Goal: Task Accomplishment & Management: Manage account settings

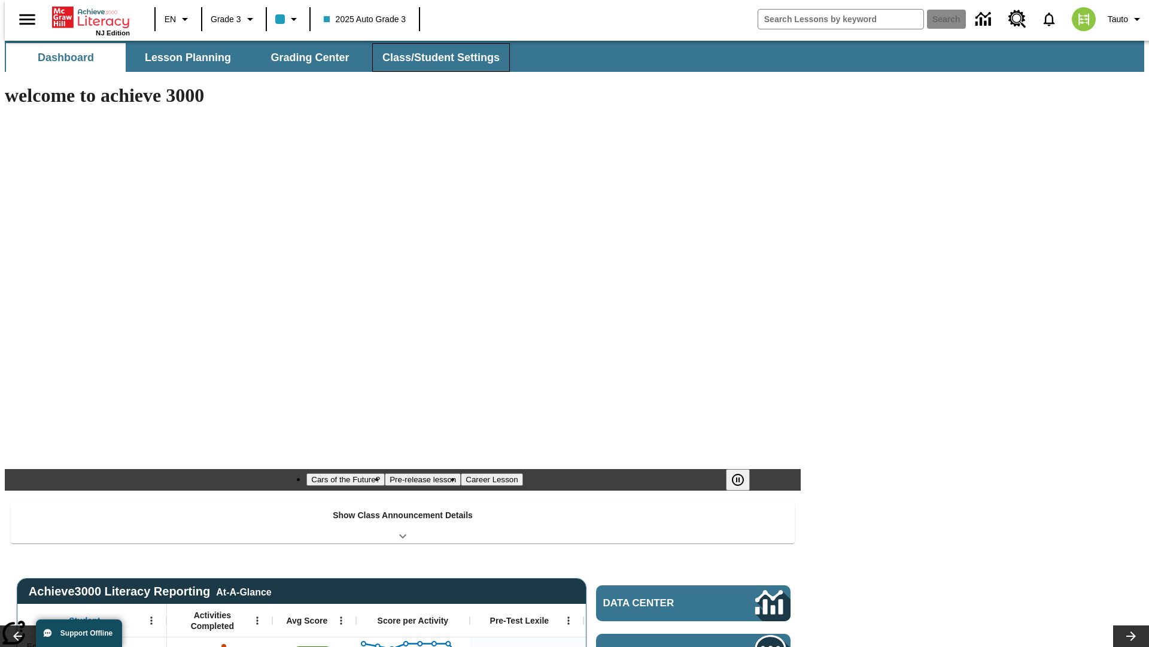
click at [435, 57] on span "Class/Student Settings" at bounding box center [441, 58] width 117 height 14
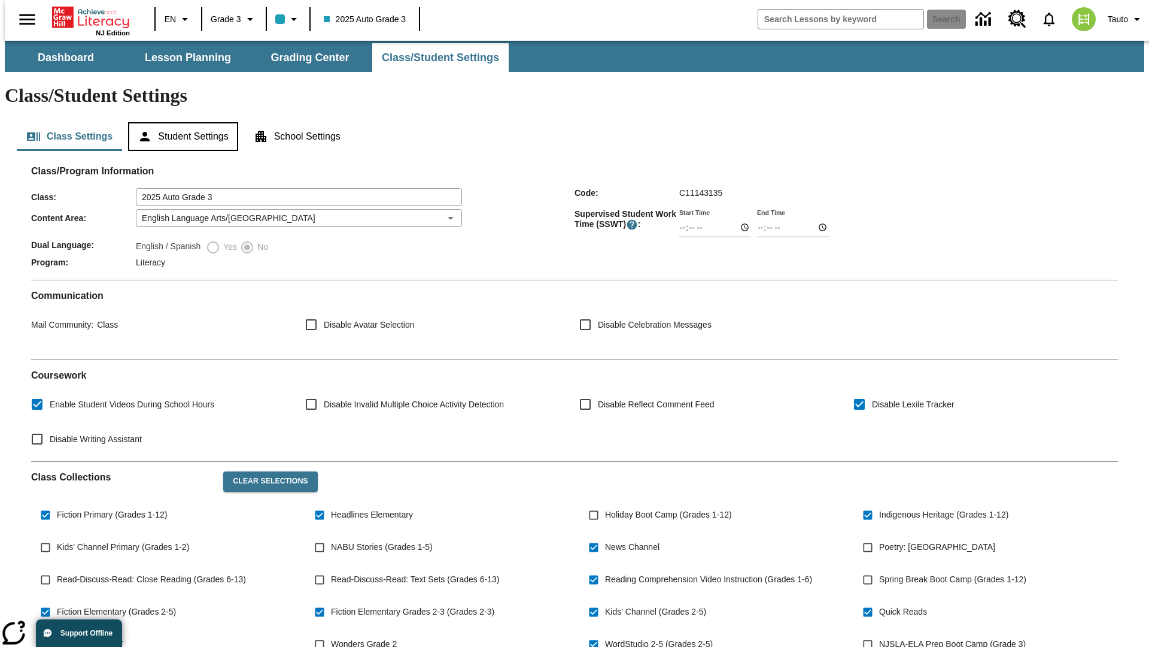
click at [180, 122] on button "Student Settings" at bounding box center [183, 136] width 110 height 29
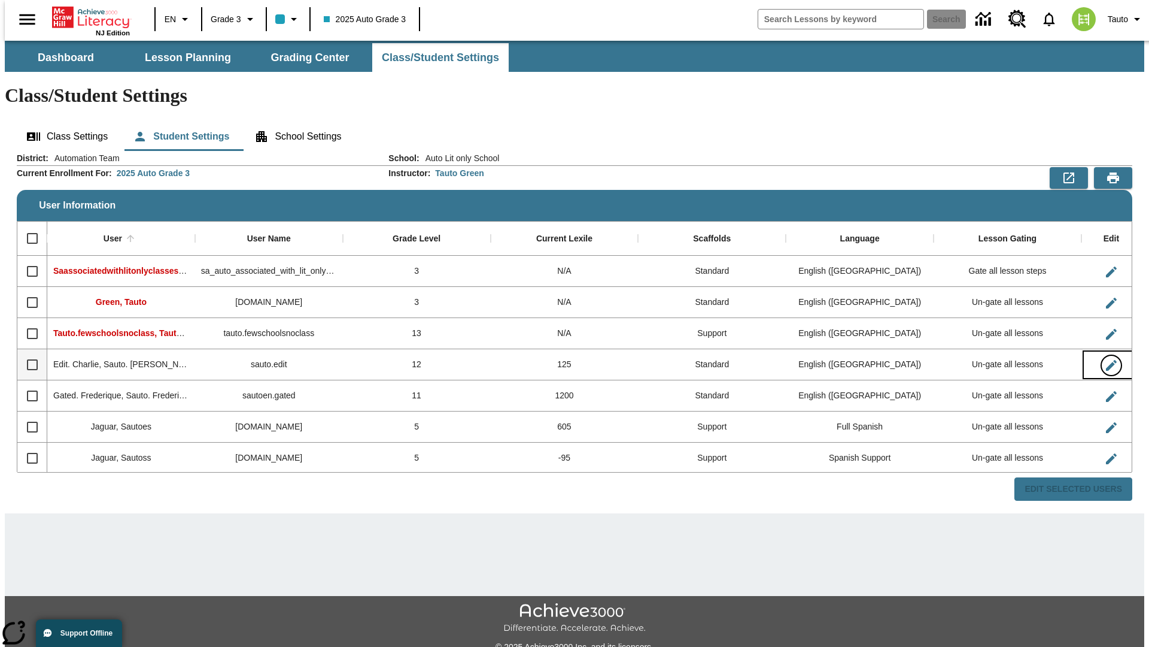
click at [1106, 360] on icon "Edit User" at bounding box center [1111, 365] width 11 height 11
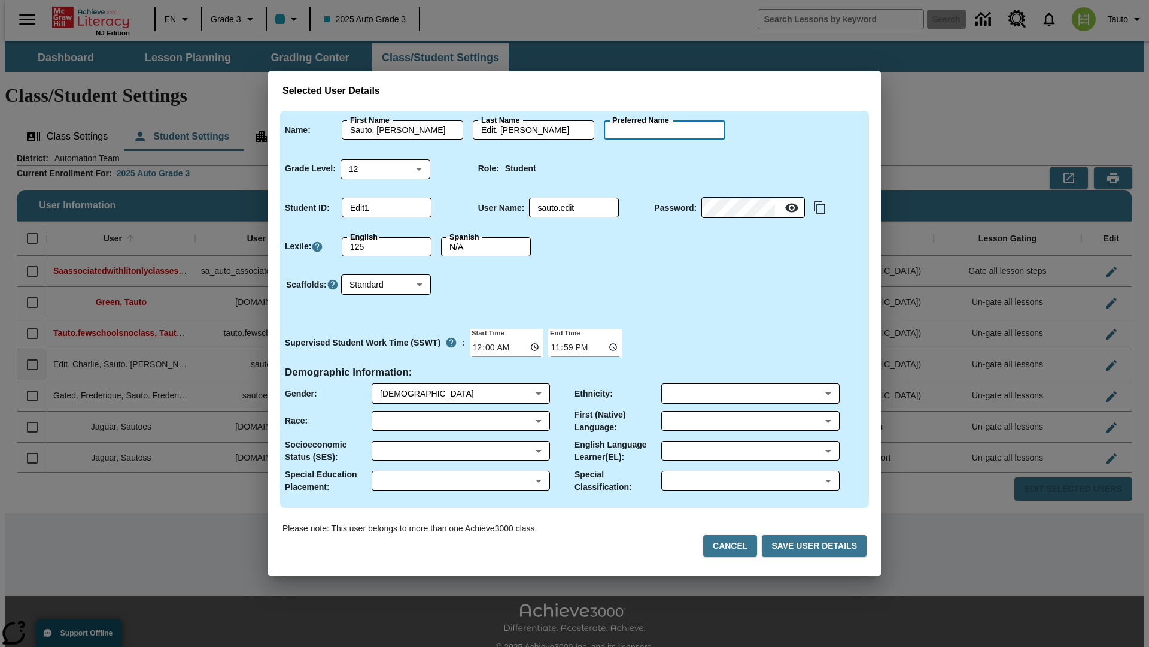
type input "[PERSON_NAME]"
click at [735, 545] on button "Cancel" at bounding box center [730, 546] width 54 height 22
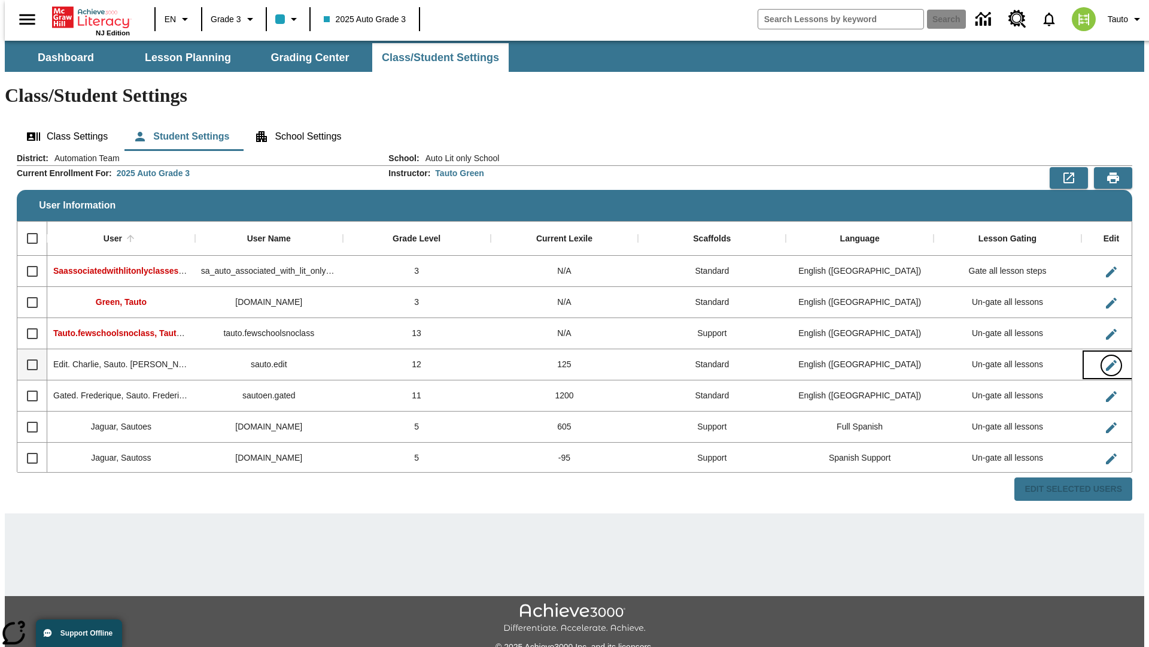
click at [1106, 360] on icon "Edit User" at bounding box center [1111, 365] width 11 height 11
